Goal: Use online tool/utility

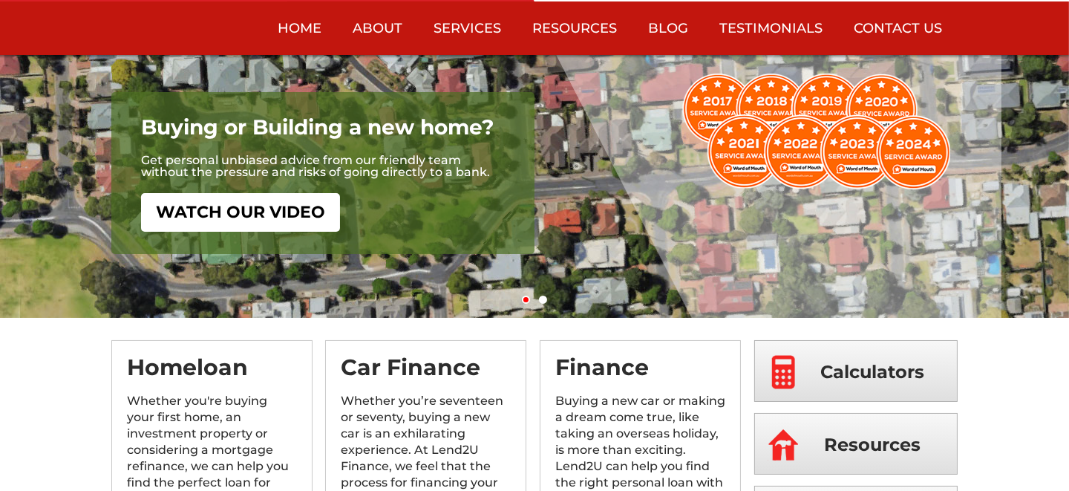
scroll to position [296, 0]
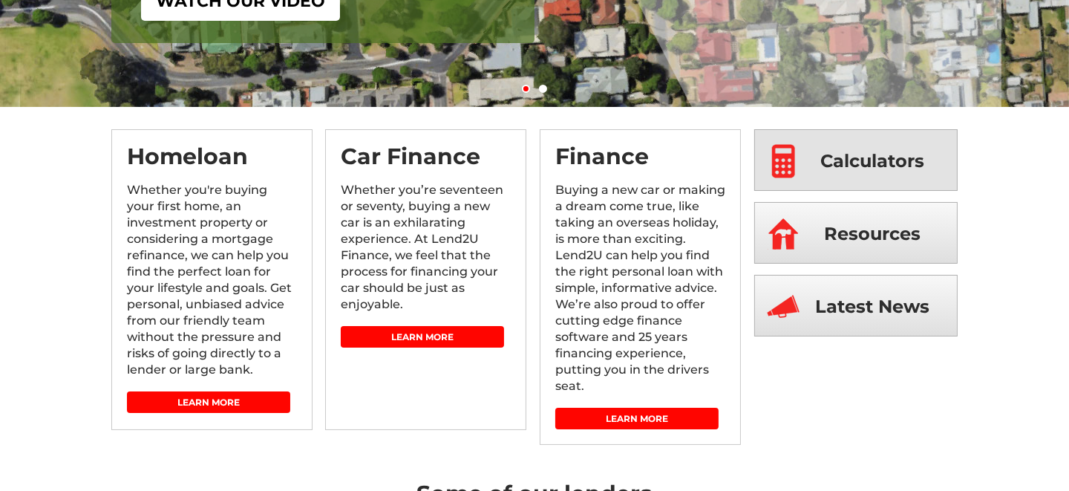
click at [848, 160] on span "Calculators" at bounding box center [873, 161] width 104 height 62
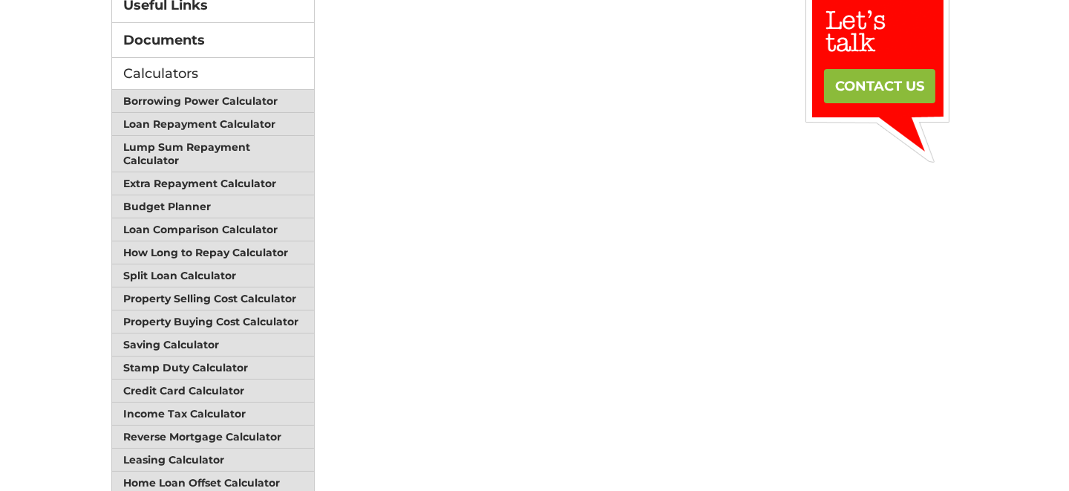
scroll to position [370, 0]
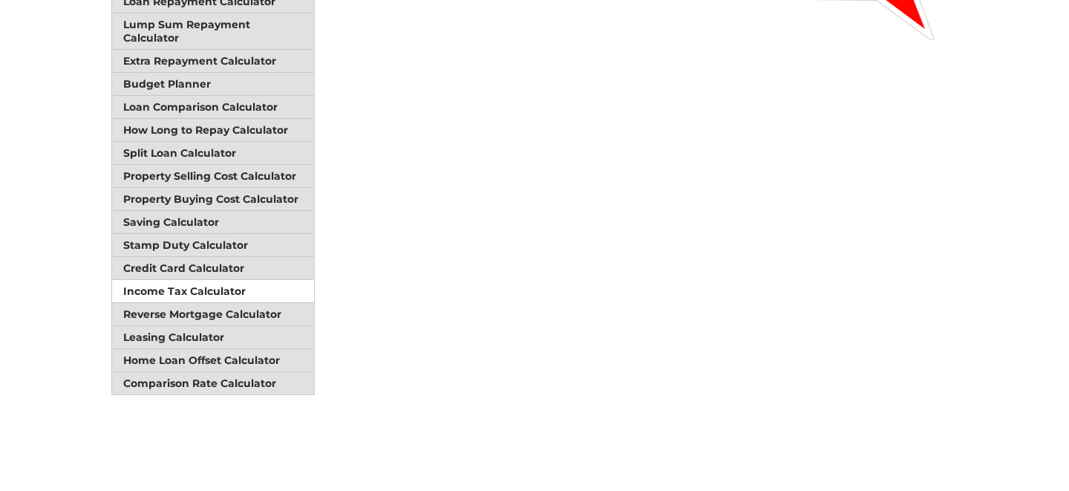
click at [188, 280] on link "Income Tax Calculator" at bounding box center [213, 291] width 202 height 23
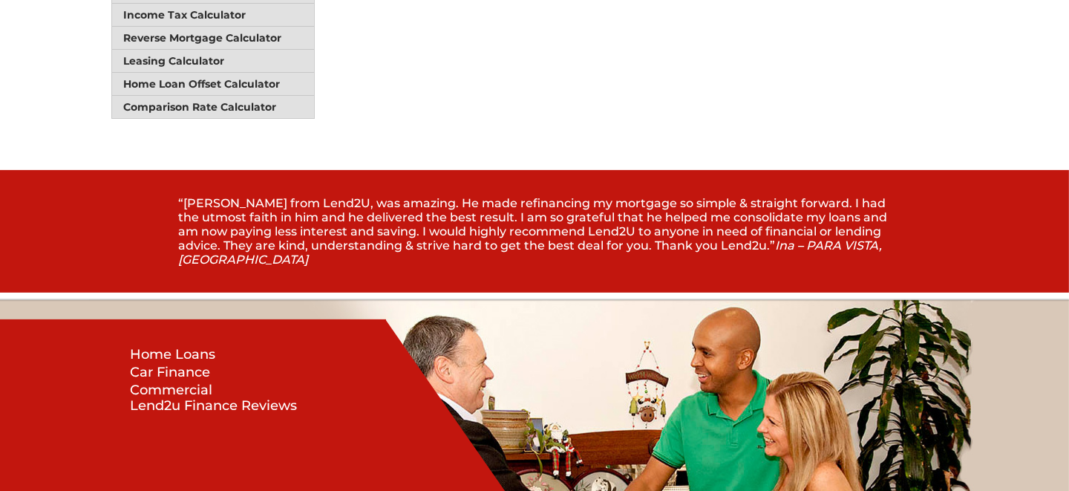
scroll to position [673, 0]
